Goal: Task Accomplishment & Management: Manage account settings

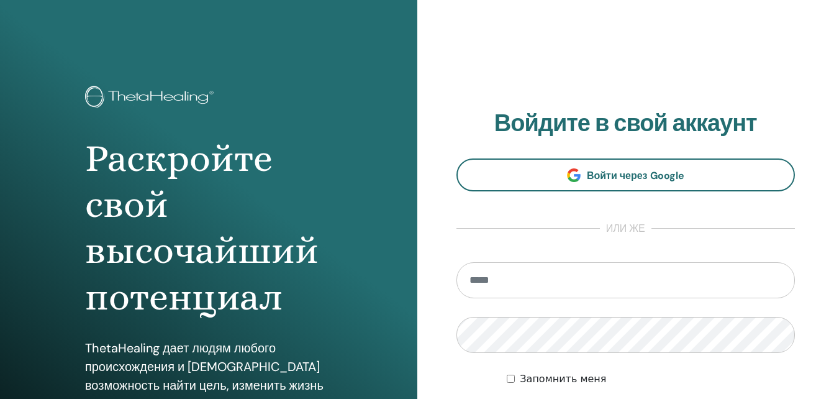
scroll to position [124, 0]
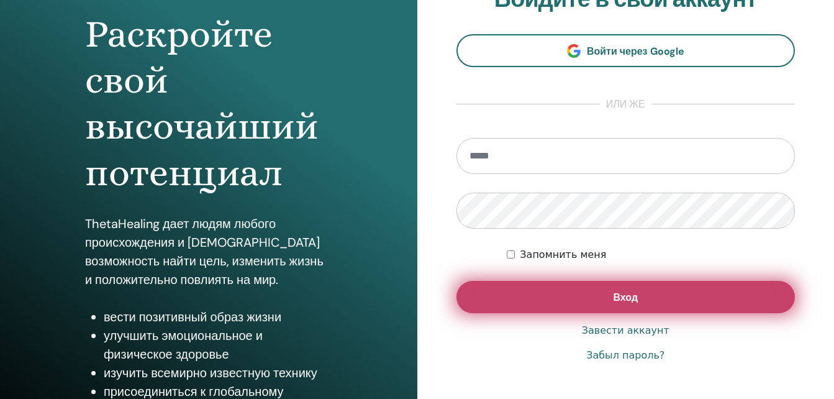
type input "**********"
click at [636, 287] on button "Вход" at bounding box center [625, 297] width 339 height 32
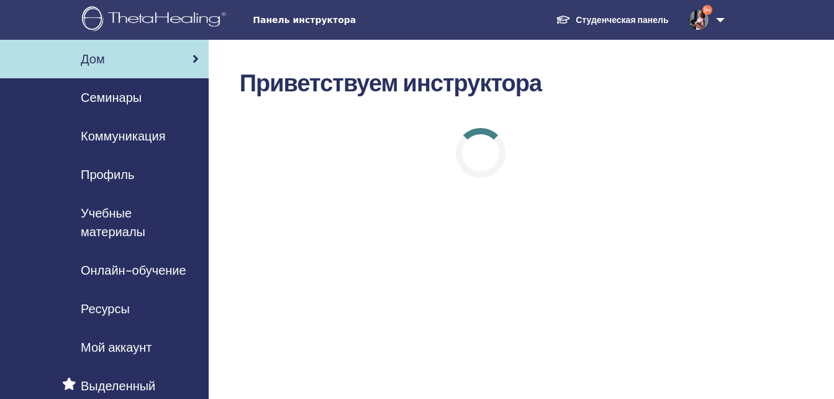
click at [135, 100] on span "Семинары" at bounding box center [111, 97] width 61 height 19
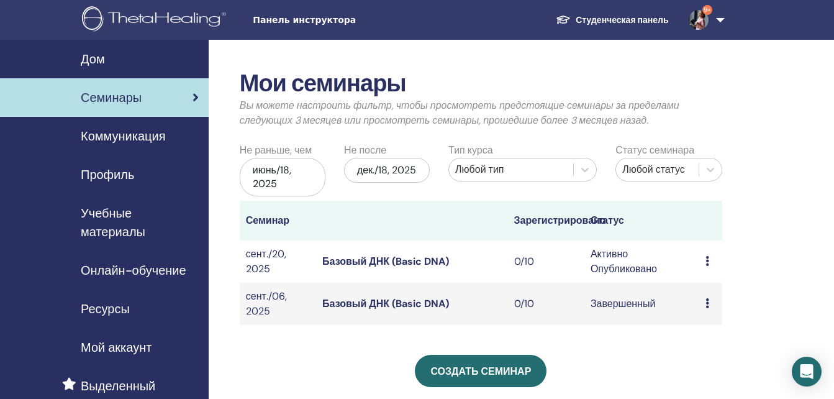
scroll to position [62, 0]
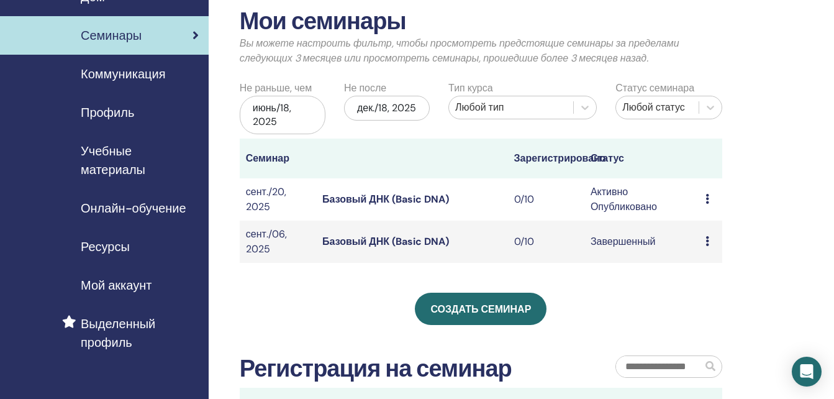
click at [707, 201] on icon at bounding box center [707, 199] width 4 height 10
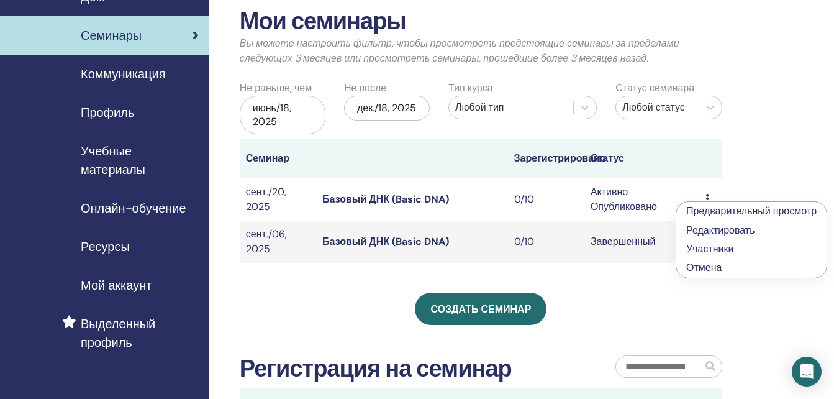
click at [715, 227] on link "Редактировать" at bounding box center [720, 230] width 69 height 13
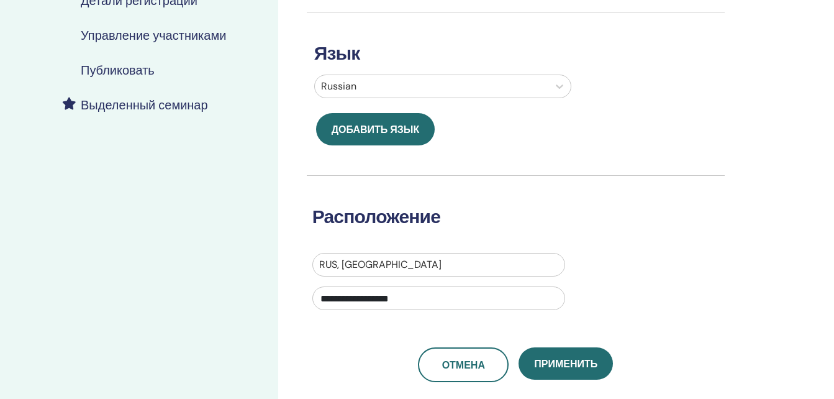
scroll to position [435, 0]
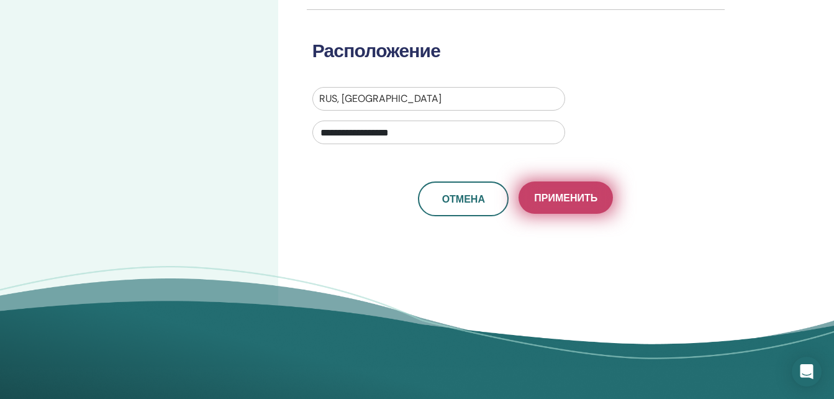
click at [582, 202] on span "Применить" at bounding box center [565, 197] width 63 height 13
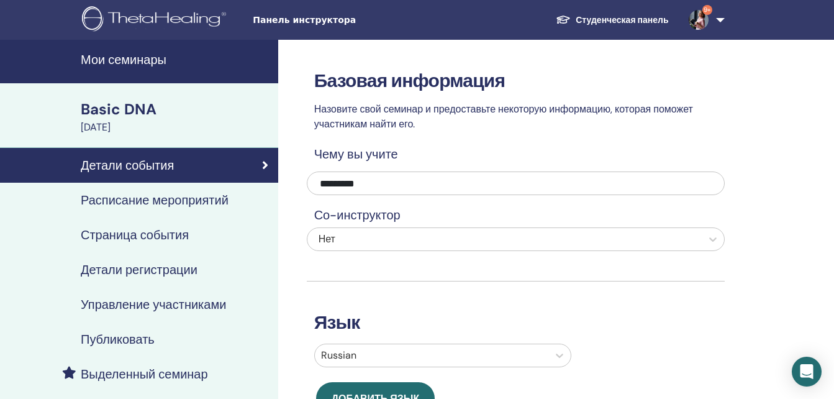
click at [136, 196] on h4 "Расписание мероприятий" at bounding box center [155, 199] width 148 height 15
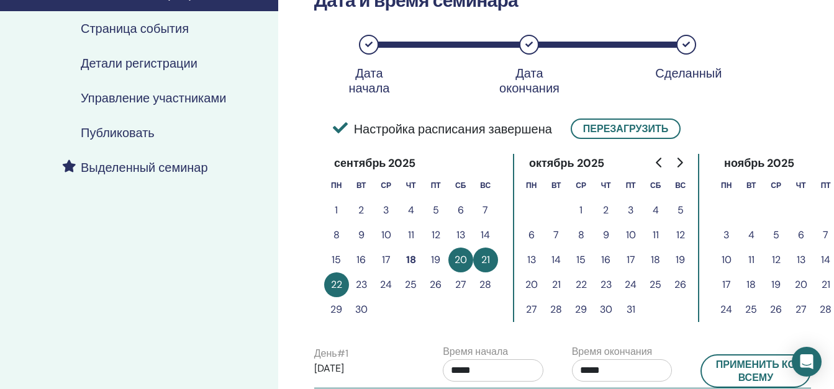
scroll to position [248, 0]
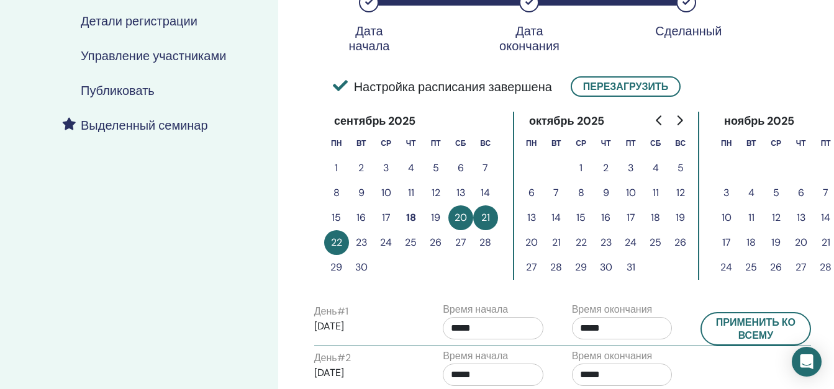
click at [654, 194] on button "11" at bounding box center [655, 193] width 25 height 25
click at [657, 192] on button "11" at bounding box center [655, 193] width 25 height 25
click at [463, 214] on button "20" at bounding box center [460, 217] width 25 height 25
click at [617, 89] on button "Перезагрузить" at bounding box center [626, 86] width 110 height 20
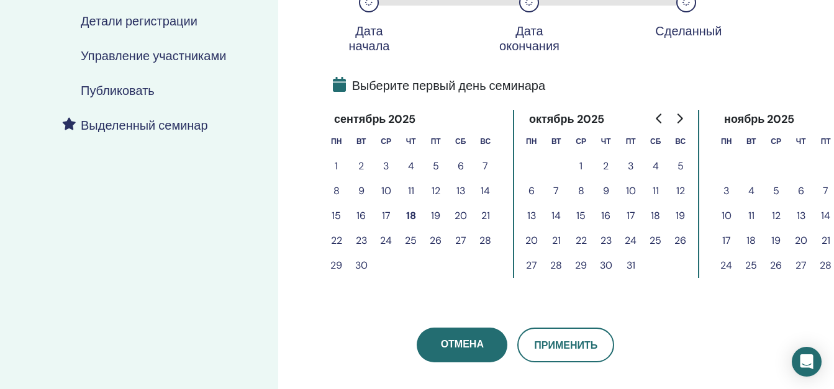
click at [653, 186] on button "11" at bounding box center [655, 191] width 25 height 25
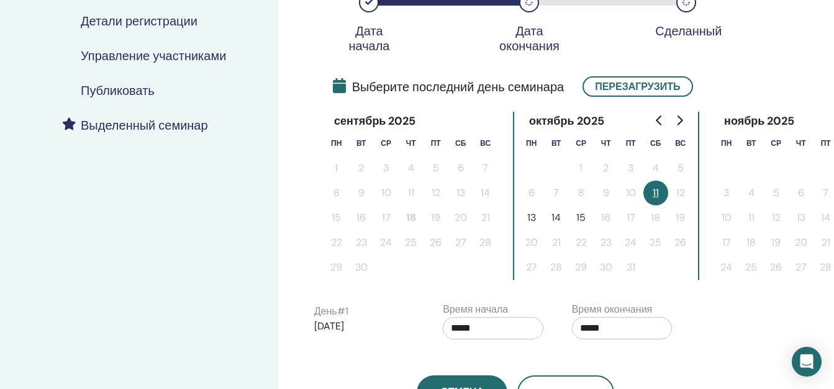
click at [531, 218] on button "13" at bounding box center [531, 217] width 25 height 25
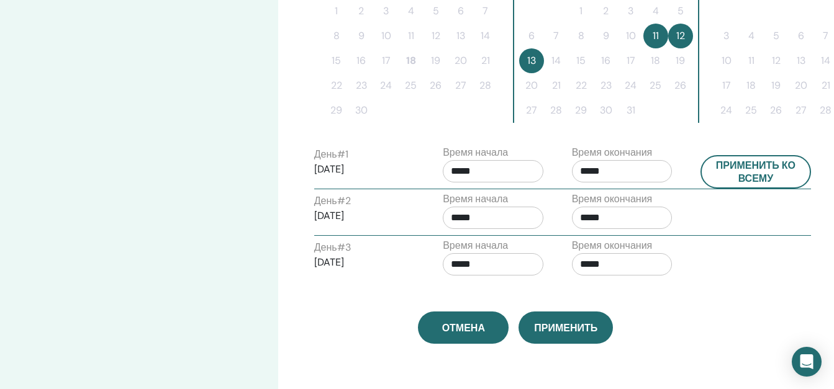
scroll to position [435, 0]
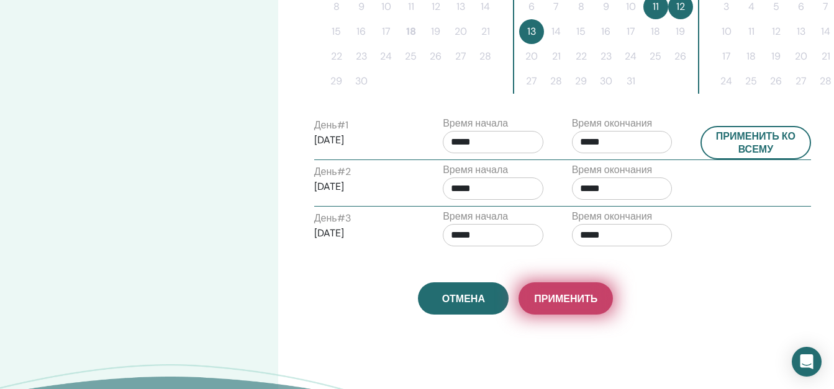
click at [576, 302] on span "Применить" at bounding box center [565, 298] width 63 height 13
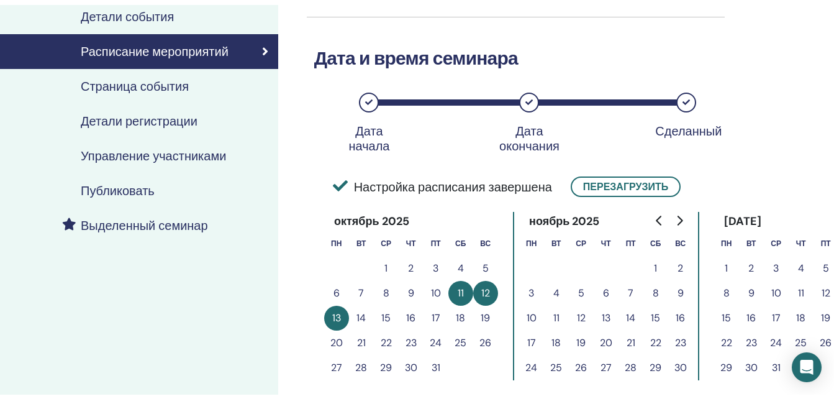
scroll to position [171, 0]
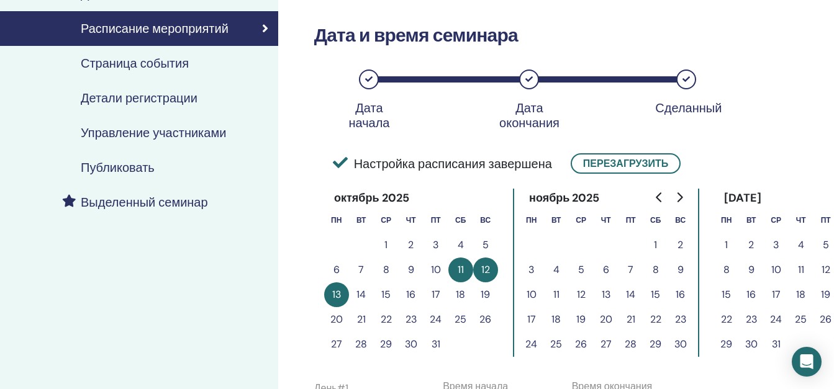
click at [139, 166] on h4 "Публиковать" at bounding box center [118, 167] width 74 height 15
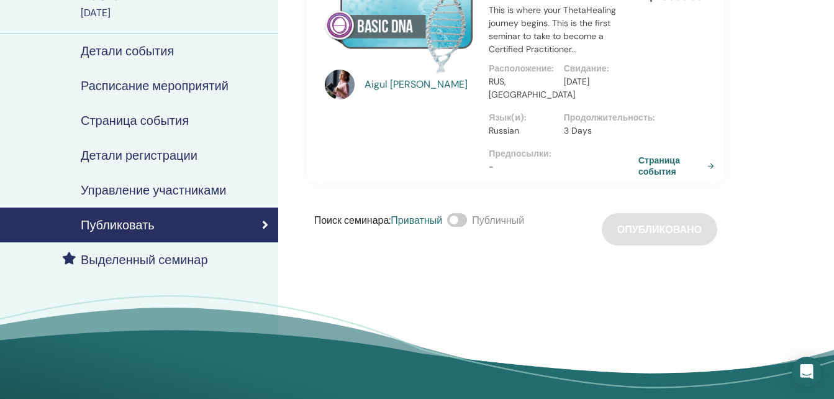
scroll to position [124, 0]
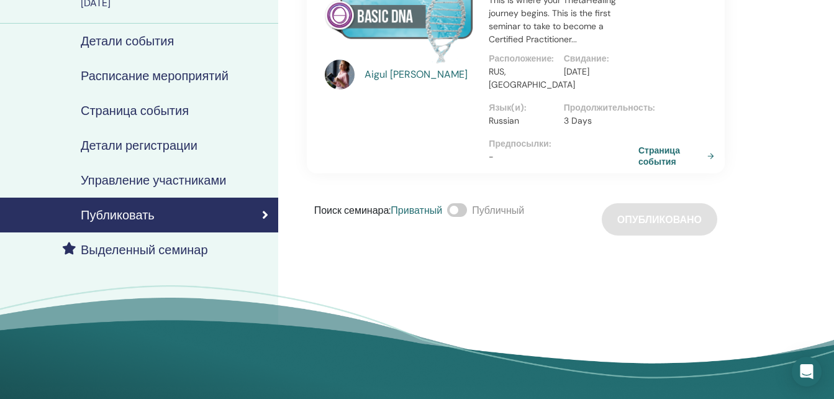
click at [458, 203] on span at bounding box center [457, 210] width 20 height 14
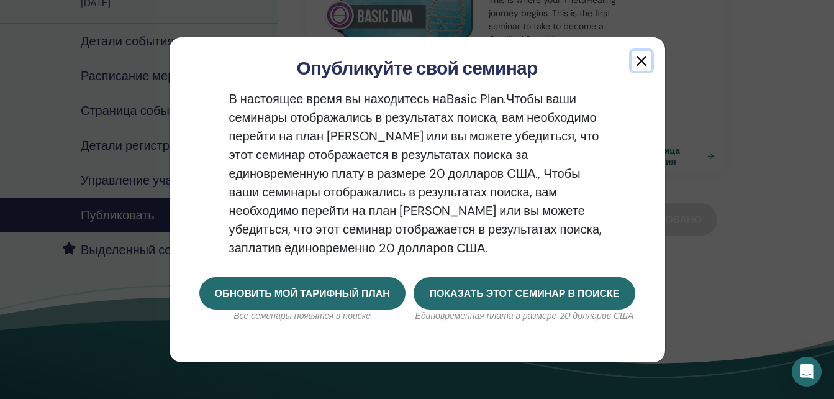
click at [643, 59] on button "button" at bounding box center [641, 61] width 20 height 20
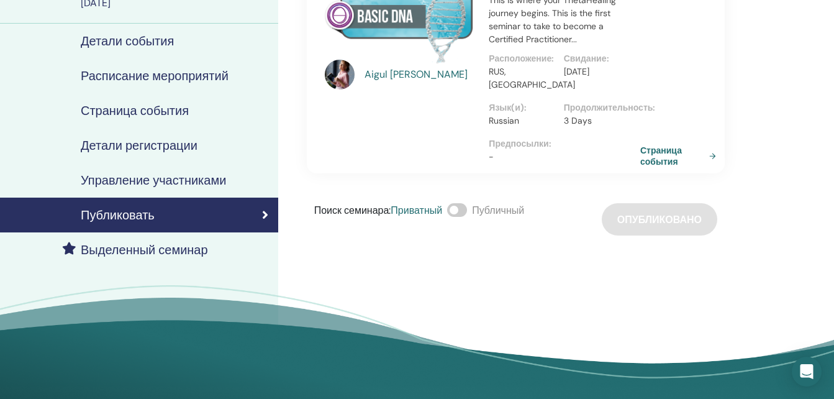
click at [657, 145] on link "Страница события" at bounding box center [680, 156] width 81 height 22
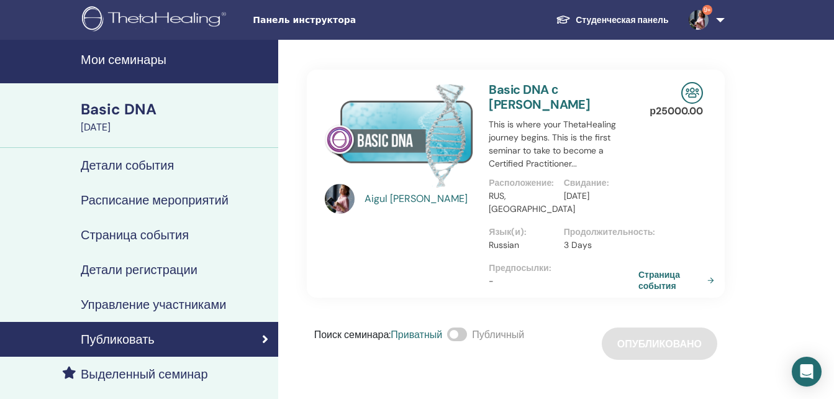
click at [138, 110] on div "Basic DNA" at bounding box center [176, 109] width 190 height 21
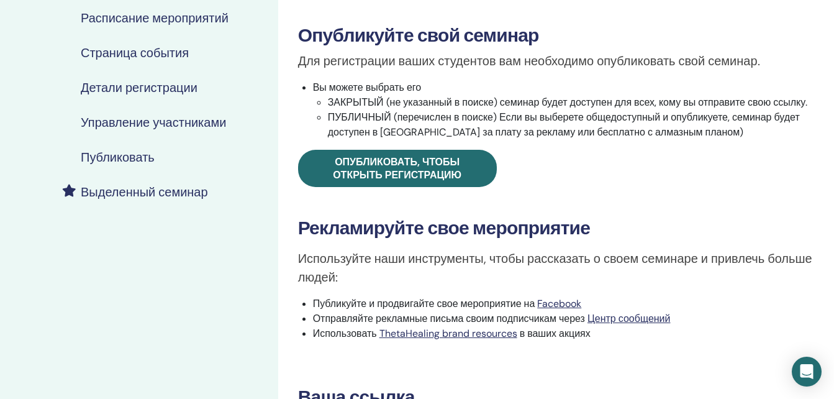
scroll to position [186, 0]
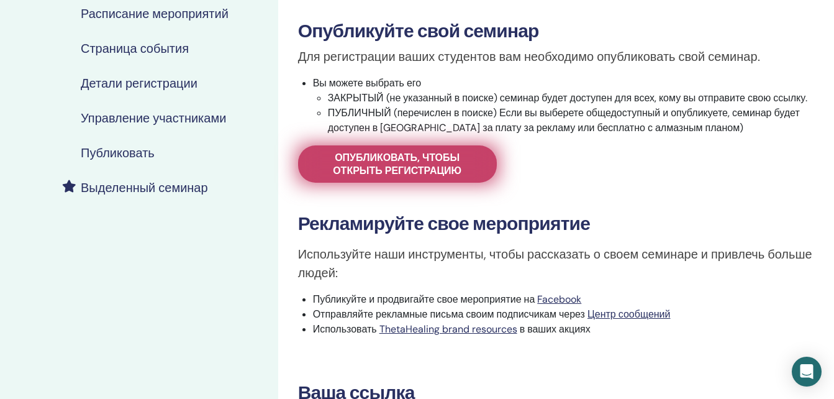
click at [412, 160] on span "Опубликовать, чтобы открыть регистрацию" at bounding box center [398, 164] width 168 height 26
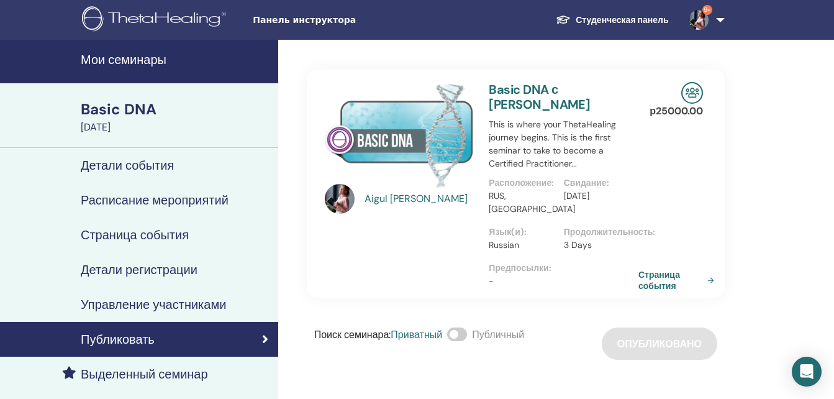
click at [125, 167] on h4 "Детали события" at bounding box center [127, 165] width 93 height 15
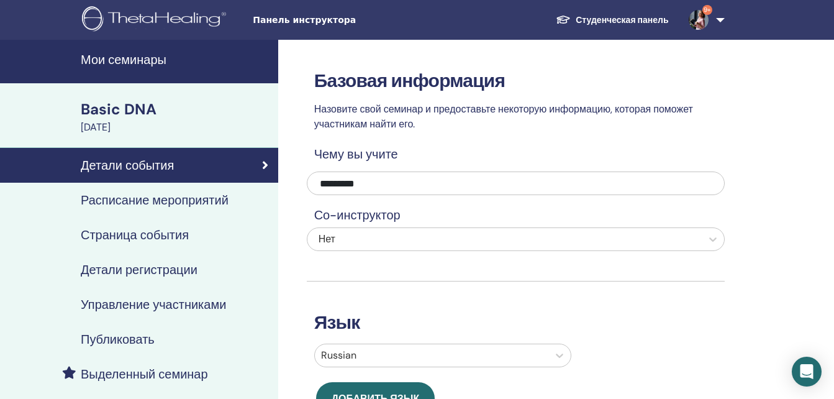
click at [133, 111] on div "Basic DNA" at bounding box center [176, 109] width 190 height 21
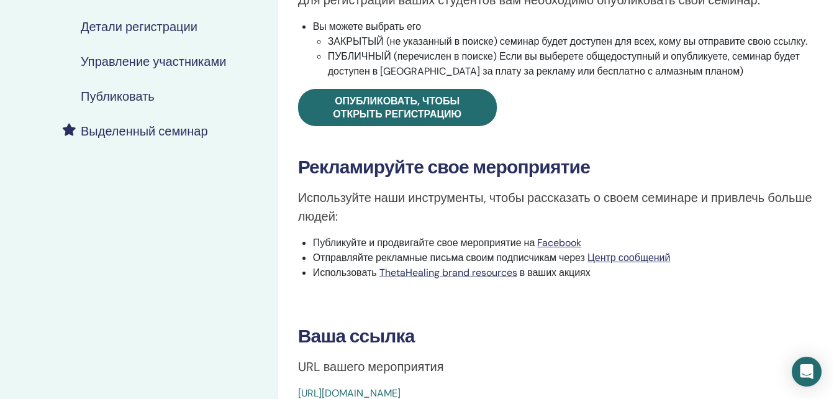
scroll to position [435, 0]
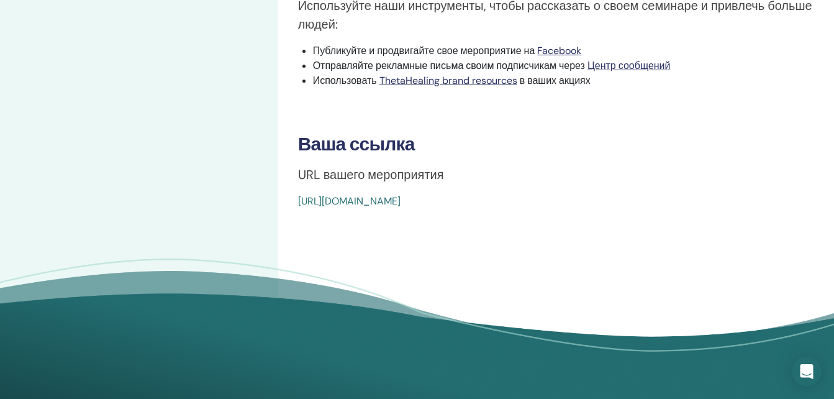
drag, startPoint x: 294, startPoint y: 201, endPoint x: 574, endPoint y: 202, distance: 280.6
drag, startPoint x: 574, startPoint y: 202, endPoint x: 533, endPoint y: 197, distance: 42.0
drag, startPoint x: 533, startPoint y: 197, endPoint x: 290, endPoint y: 205, distance: 242.9
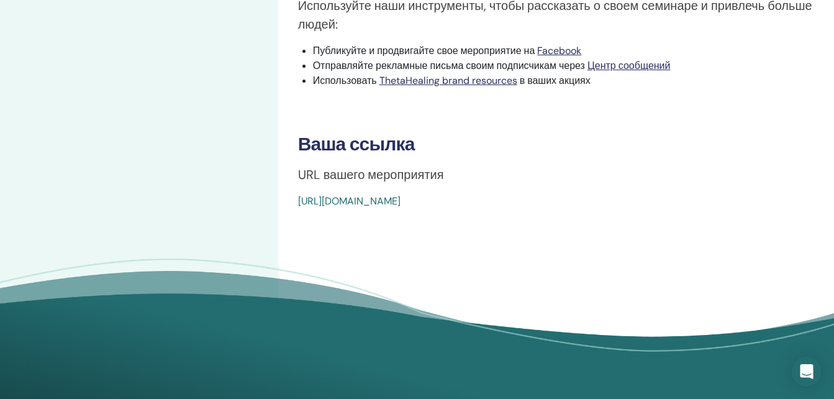
drag, startPoint x: 296, startPoint y: 200, endPoint x: 576, endPoint y: 192, distance: 280.1
drag, startPoint x: 576, startPoint y: 192, endPoint x: 564, endPoint y: 198, distance: 13.9
